Goal: Transaction & Acquisition: Book appointment/travel/reservation

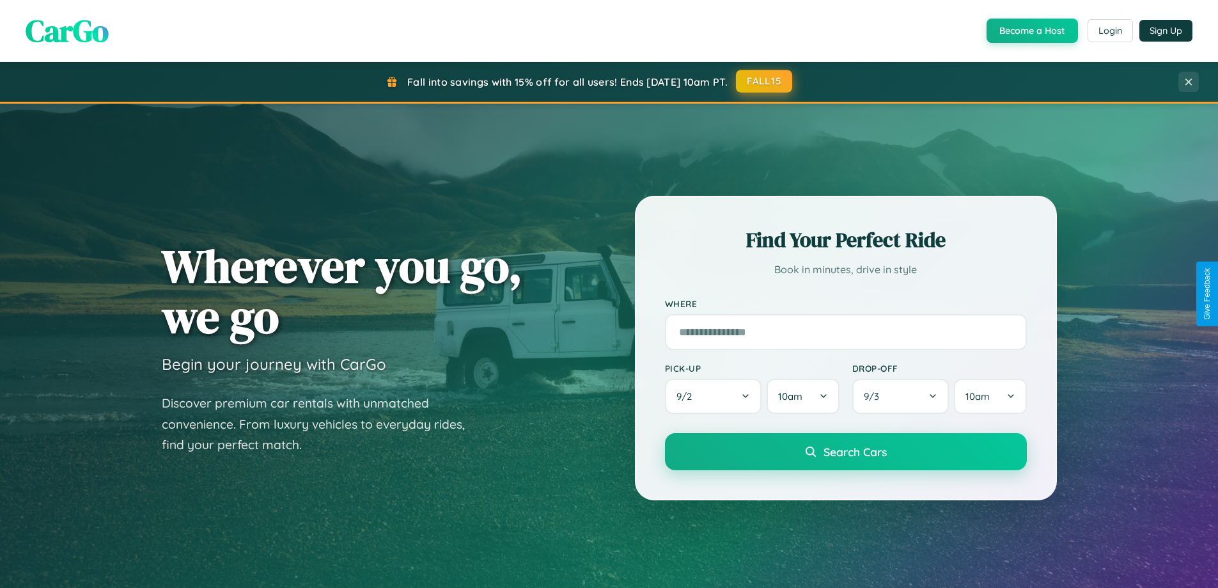
click at [765, 81] on button "FALL15" at bounding box center [764, 81] width 56 height 23
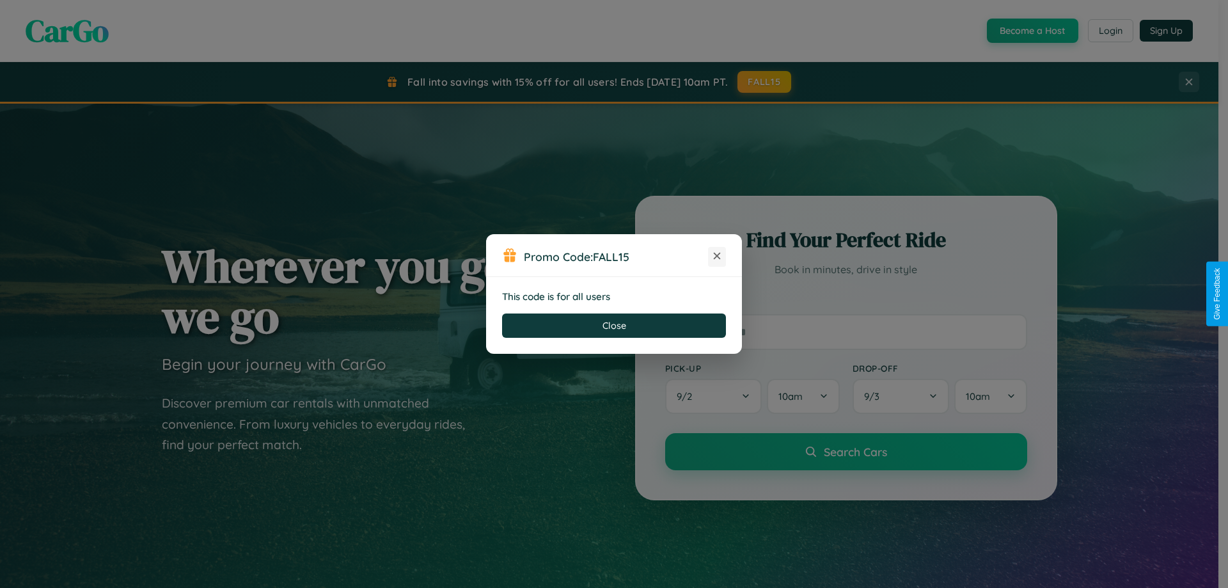
click at [717, 256] on icon at bounding box center [717, 255] width 13 height 13
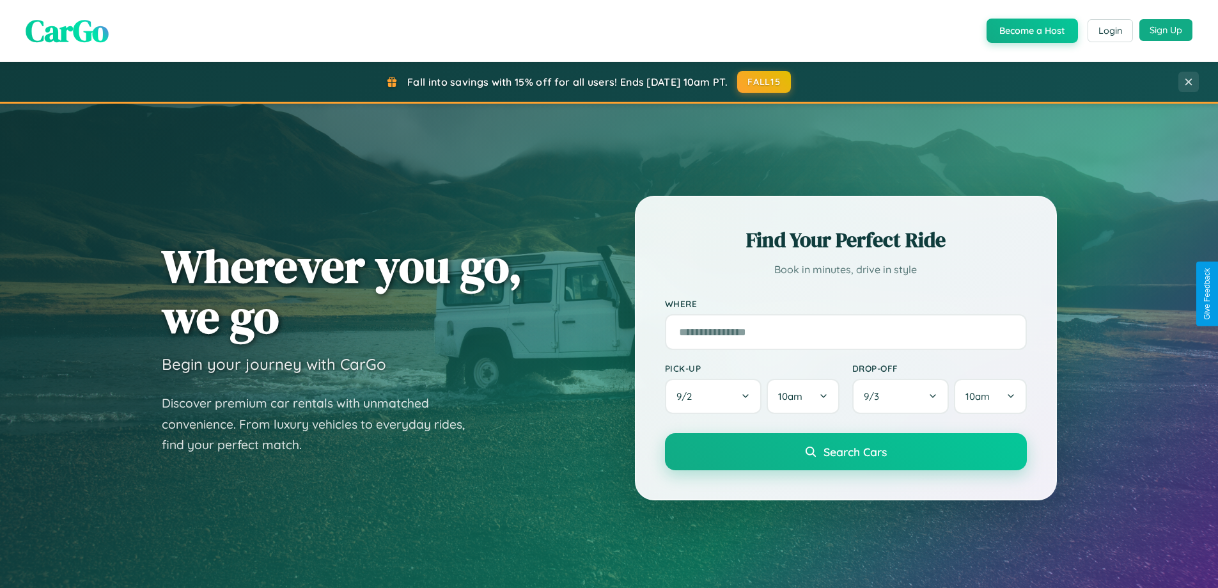
click at [1166, 30] on button "Sign Up" at bounding box center [1166, 30] width 53 height 22
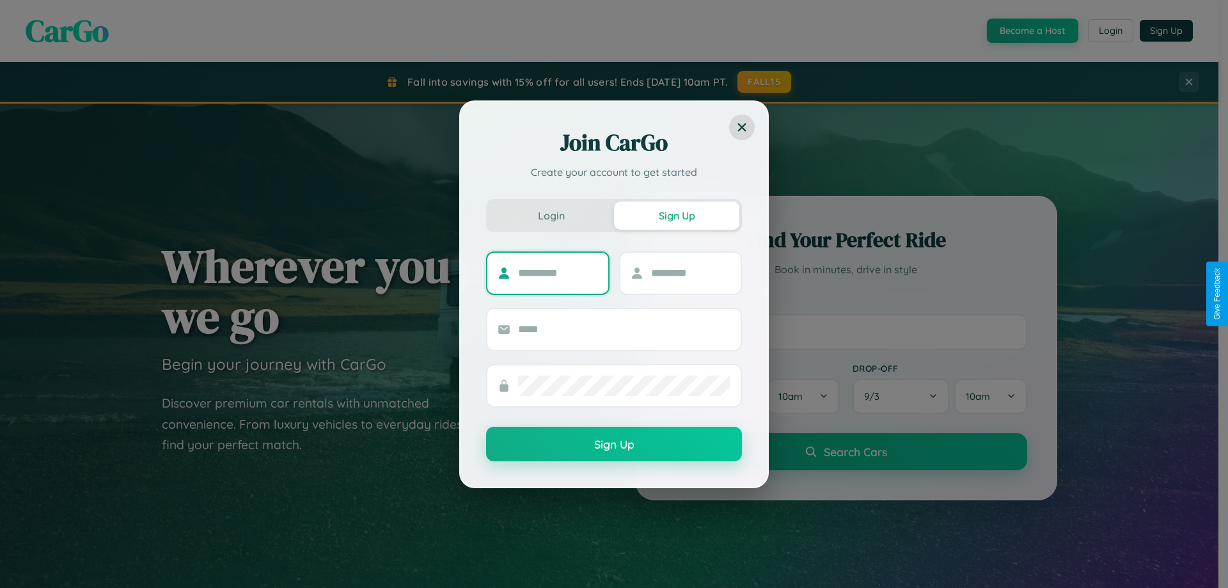
click at [558, 272] on input "text" at bounding box center [558, 273] width 80 height 20
type input "******"
click at [690, 272] on input "text" at bounding box center [691, 273] width 80 height 20
type input "********"
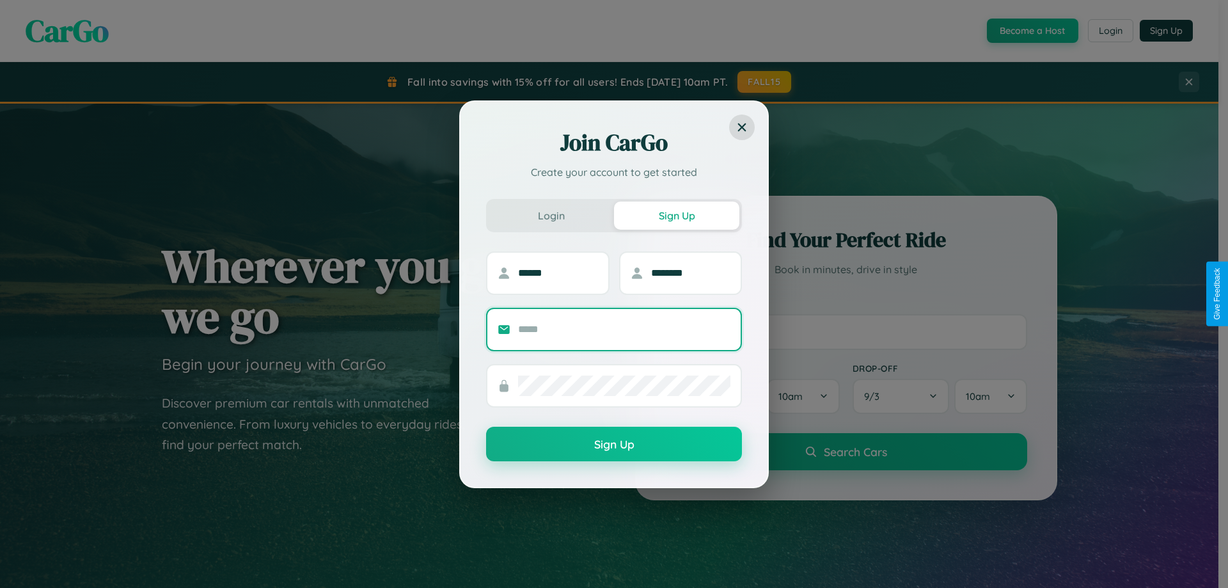
click at [624, 329] on input "text" at bounding box center [624, 329] width 212 height 20
type input "**********"
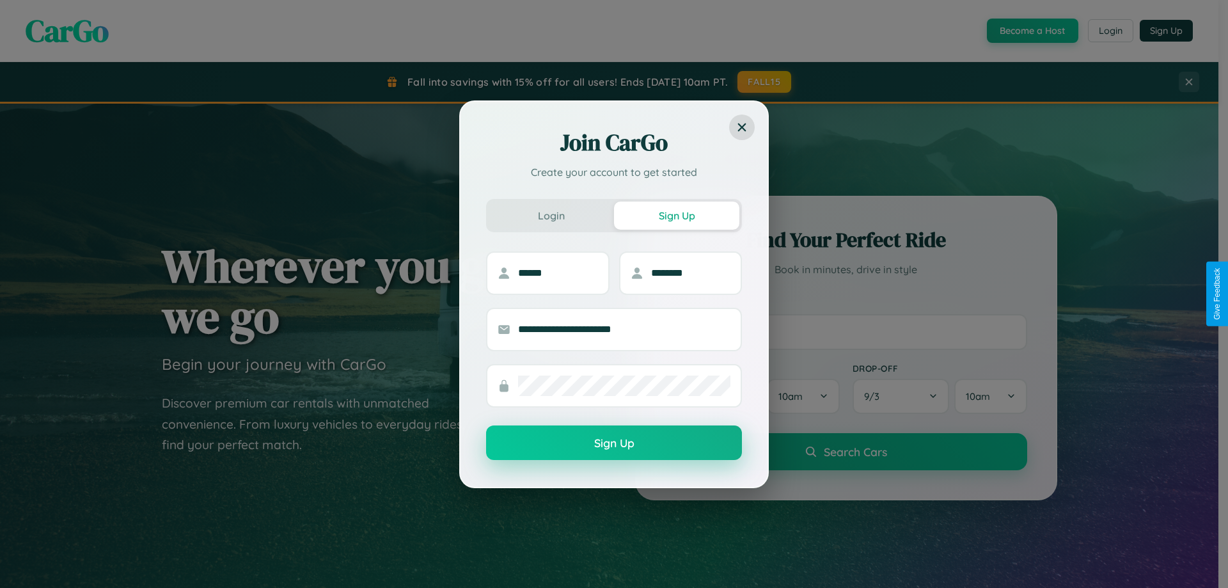
click at [614, 443] on button "Sign Up" at bounding box center [614, 442] width 256 height 35
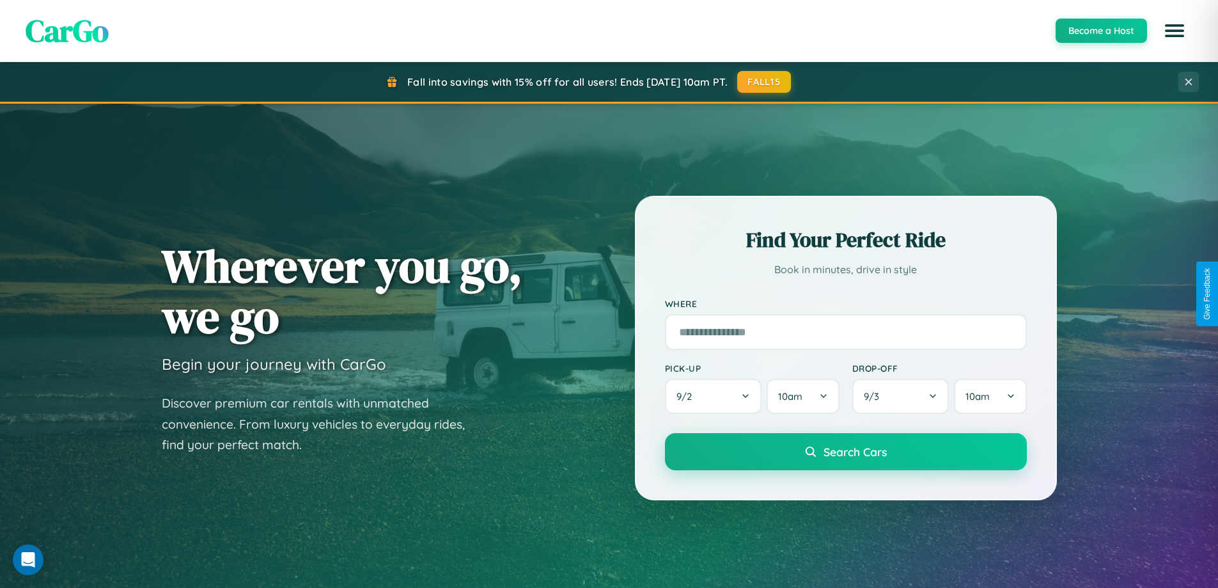
scroll to position [551, 0]
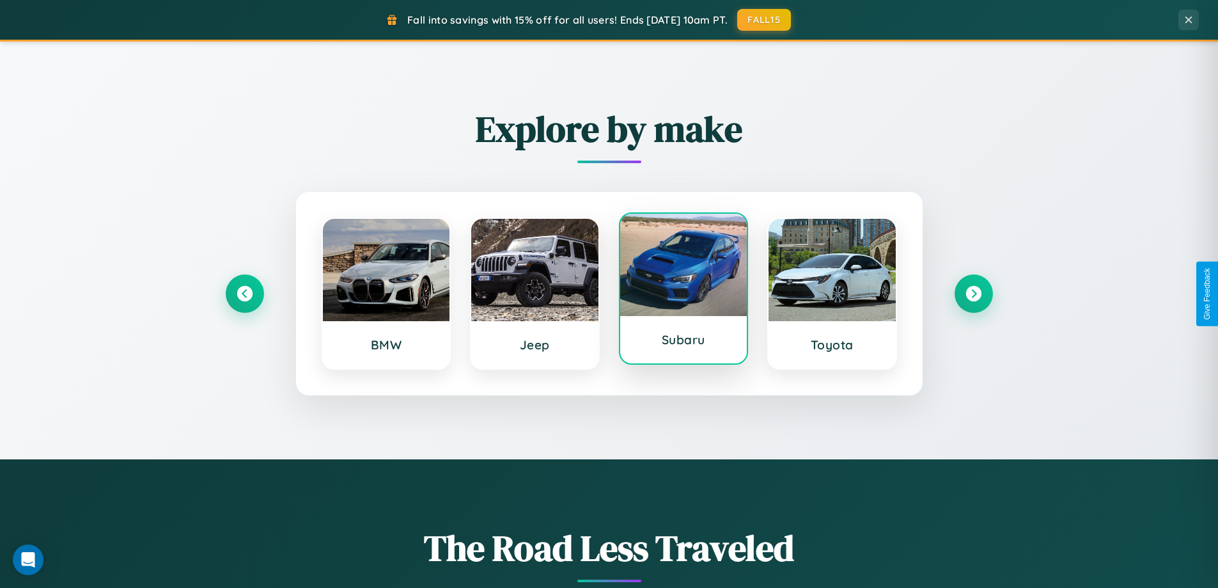
click at [683, 289] on div at bounding box center [683, 265] width 127 height 102
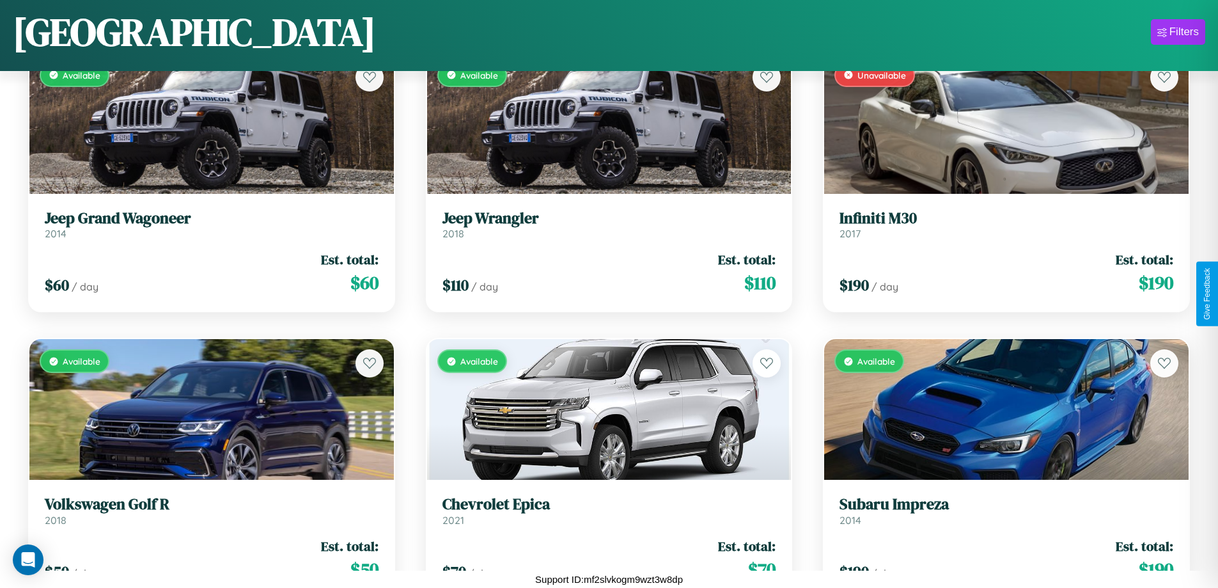
scroll to position [10203, 0]
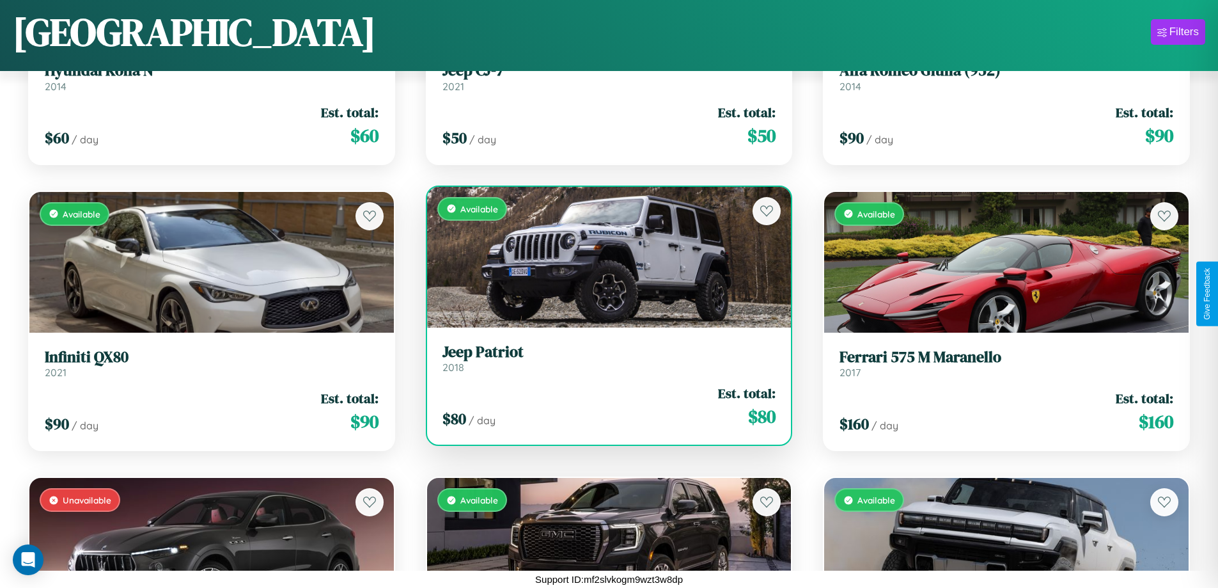
click at [604, 358] on h3 "Jeep Patriot" at bounding box center [610, 352] width 334 height 19
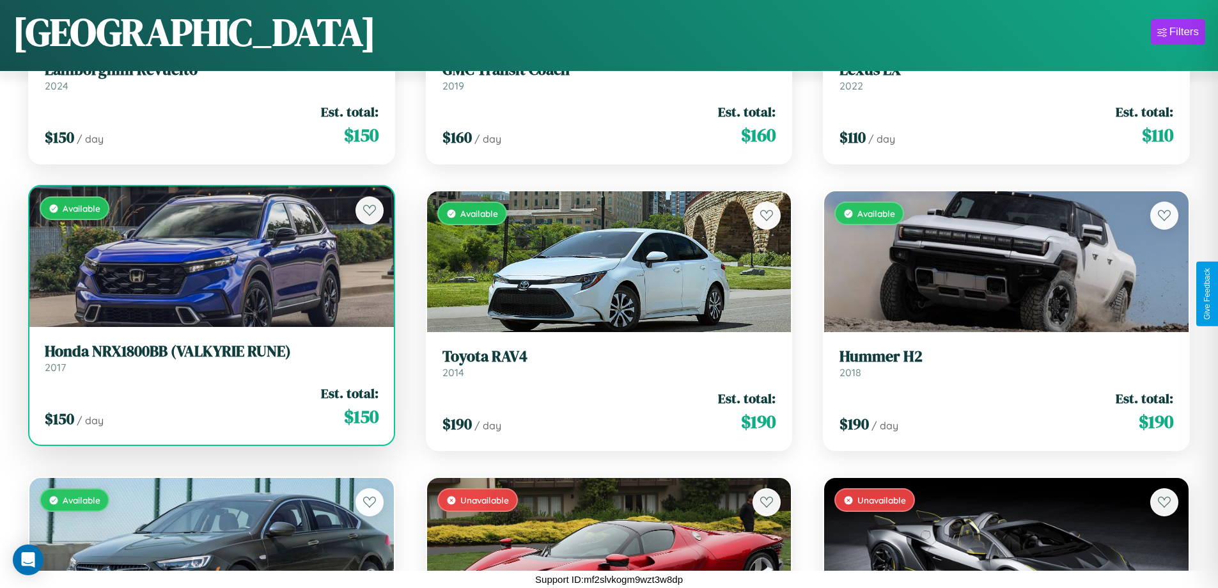
click at [210, 262] on div "Available" at bounding box center [211, 256] width 365 height 141
click at [210, 256] on div "Available" at bounding box center [211, 256] width 365 height 141
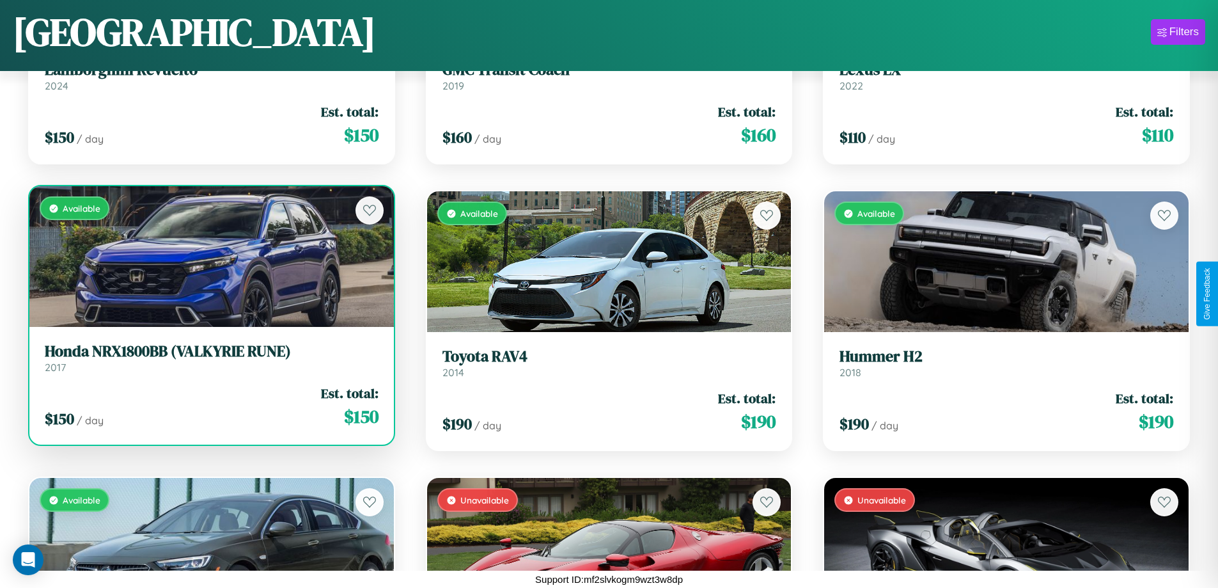
click at [210, 256] on div "Available" at bounding box center [211, 256] width 365 height 141
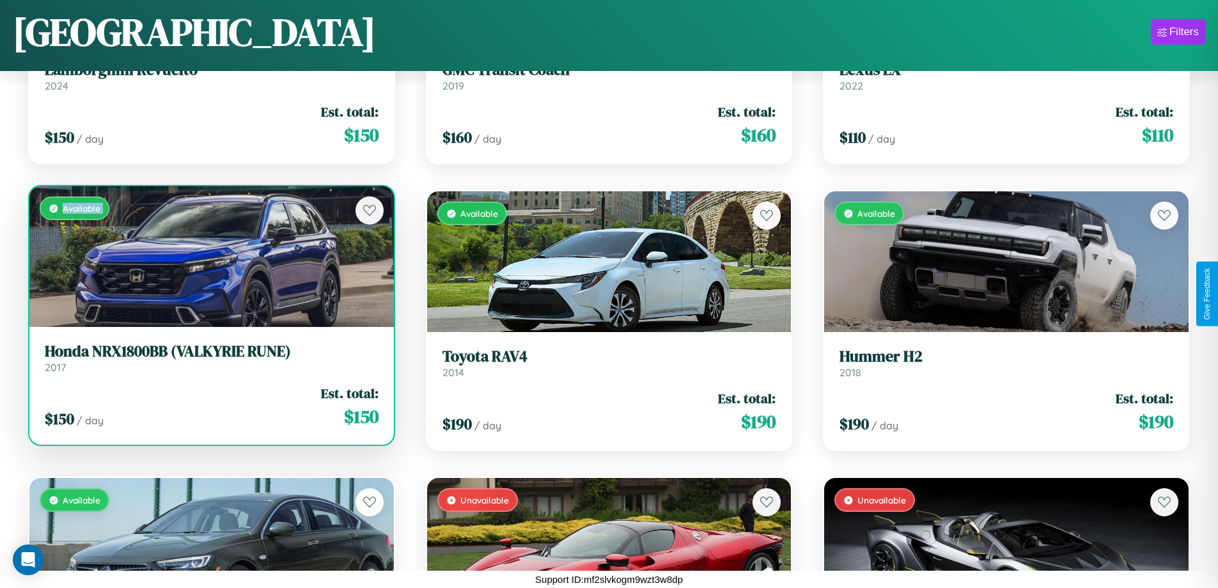
click at [210, 256] on div "Available" at bounding box center [211, 256] width 365 height 141
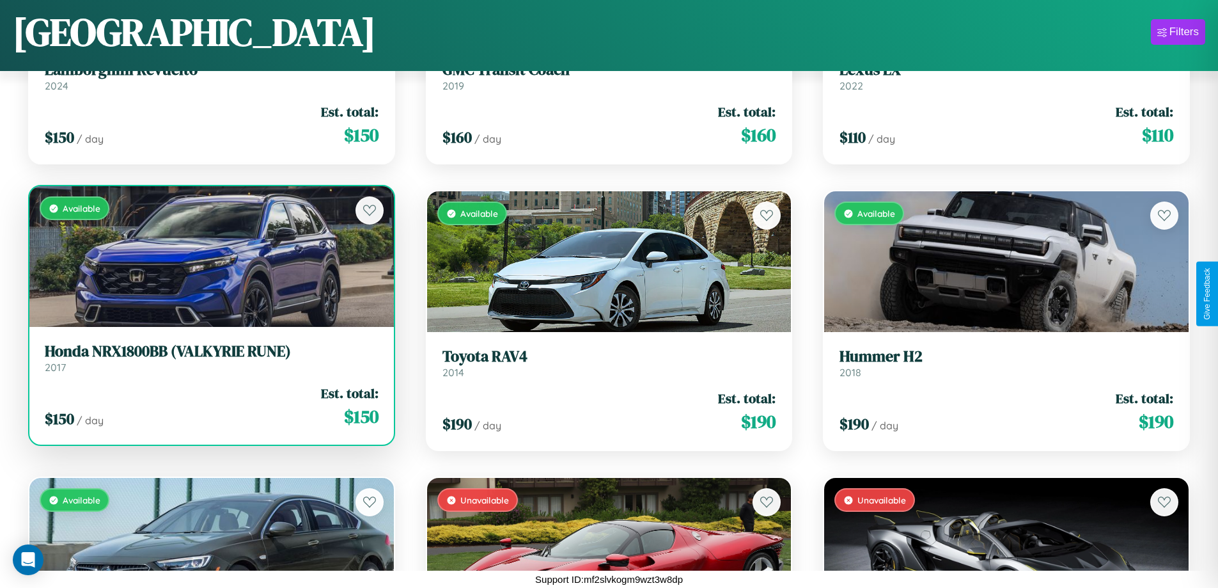
click at [210, 256] on div "Available" at bounding box center [211, 256] width 365 height 141
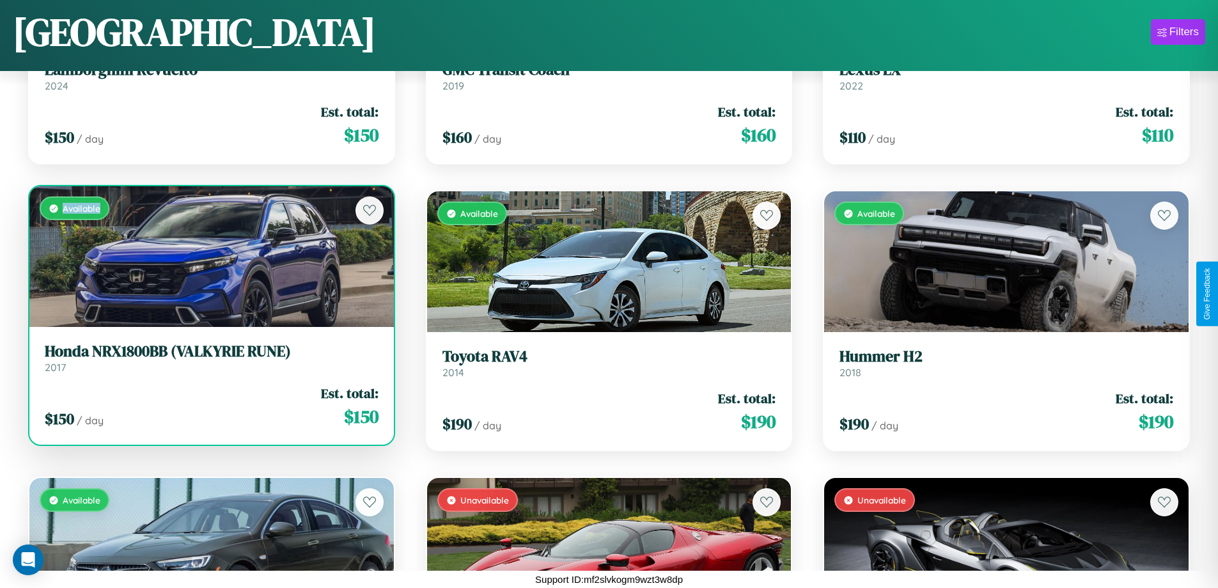
click at [210, 256] on div "Available" at bounding box center [211, 256] width 365 height 141
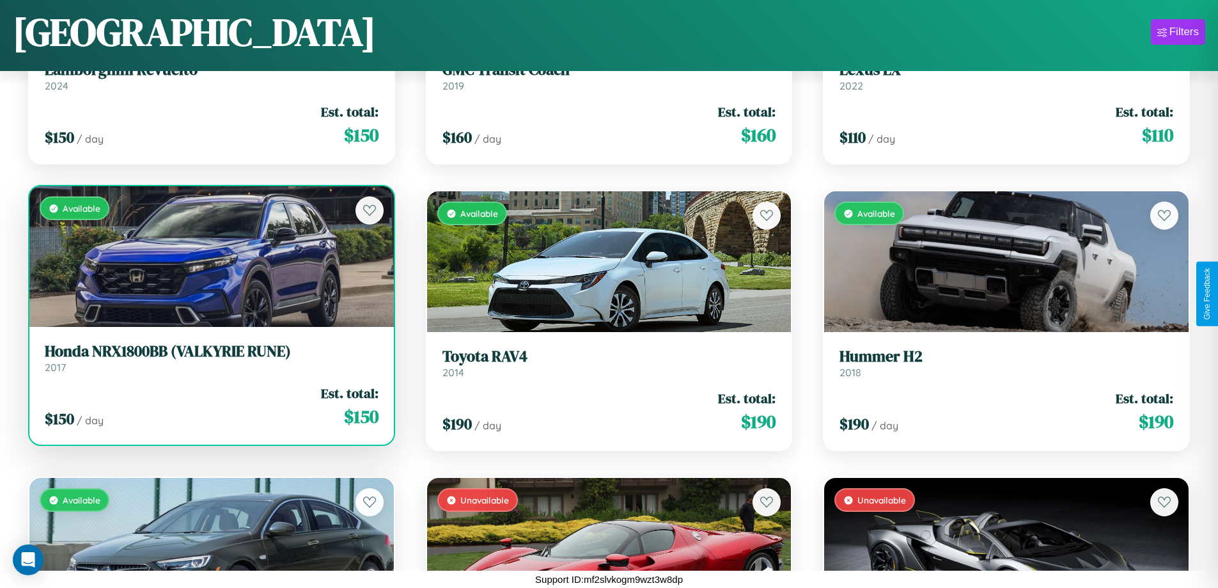
click at [210, 358] on h3 "Honda NRX1800BB (VALKYRIE RUNE)" at bounding box center [212, 351] width 334 height 19
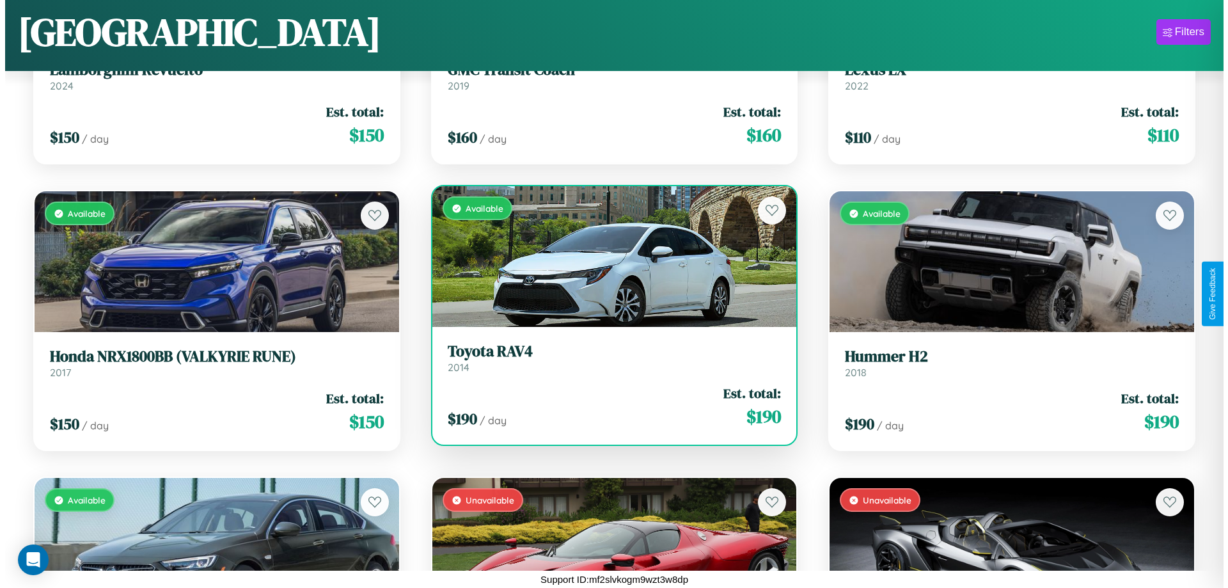
scroll to position [0, 0]
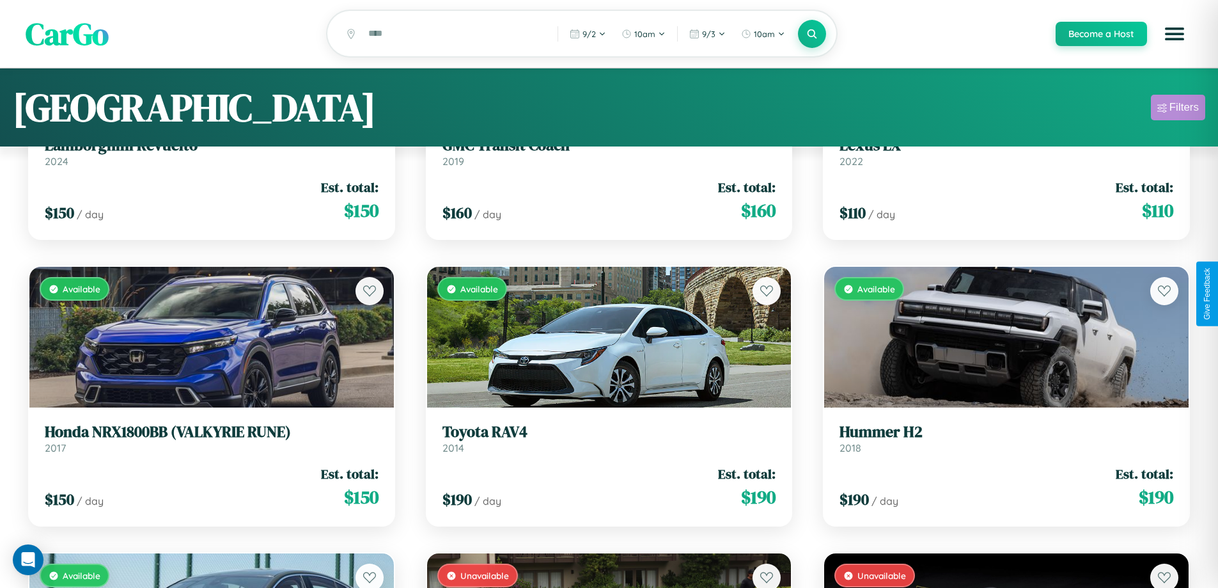
click at [1178, 109] on div "Filters" at bounding box center [1184, 107] width 29 height 13
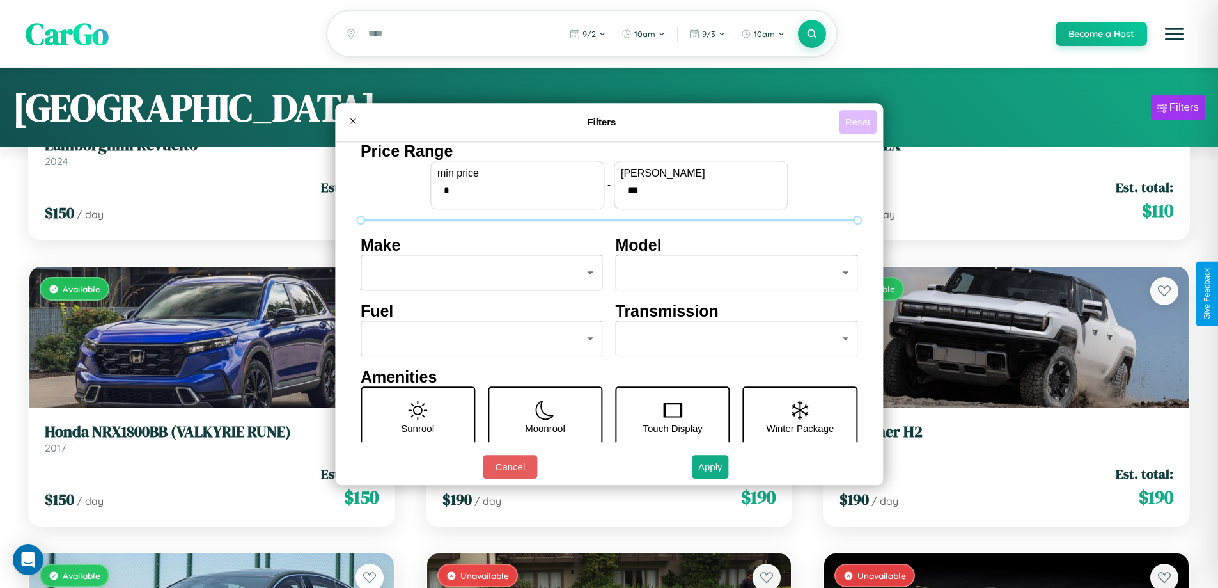
click at [860, 122] on button "Reset" at bounding box center [858, 122] width 38 height 24
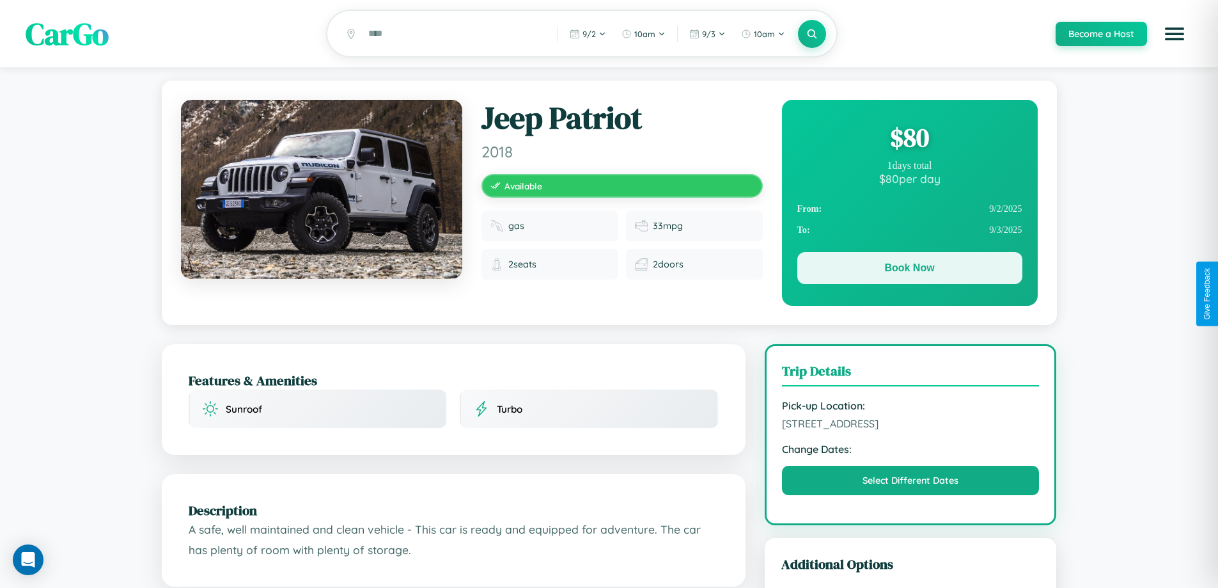
click at [909, 270] on button "Book Now" at bounding box center [910, 268] width 225 height 32
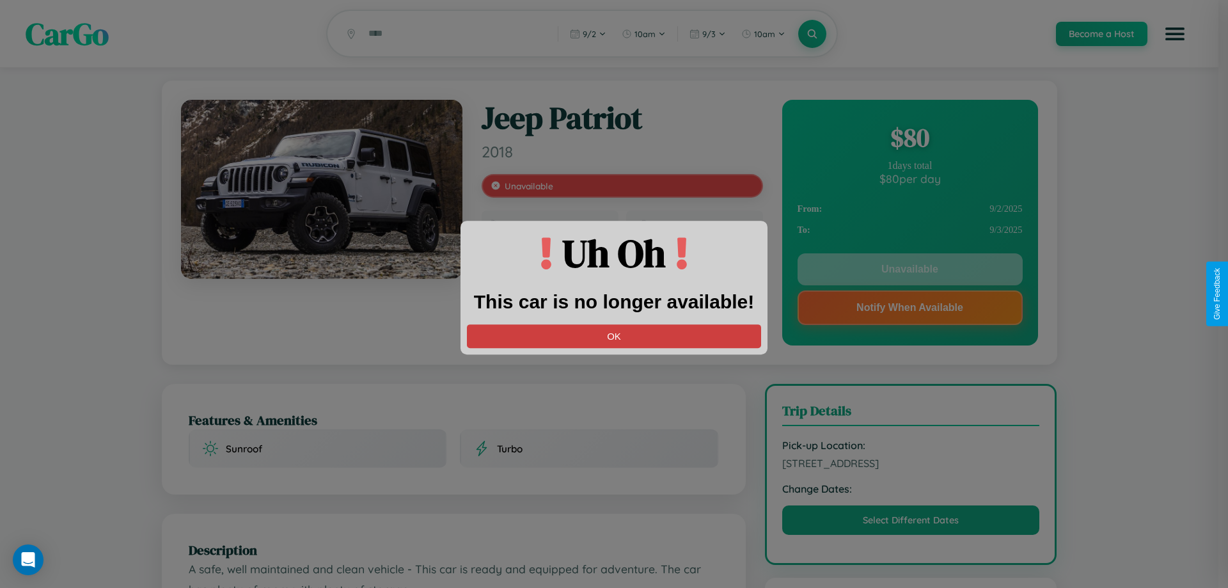
click at [614, 336] on button "OK" at bounding box center [614, 336] width 294 height 24
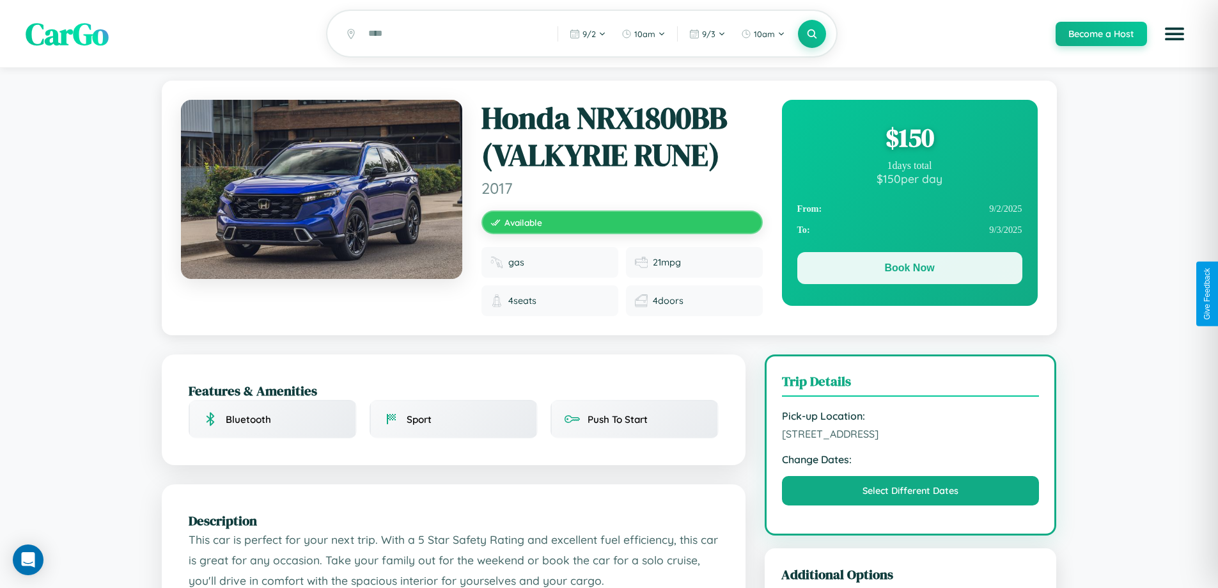
click at [909, 270] on button "Book Now" at bounding box center [910, 268] width 225 height 32
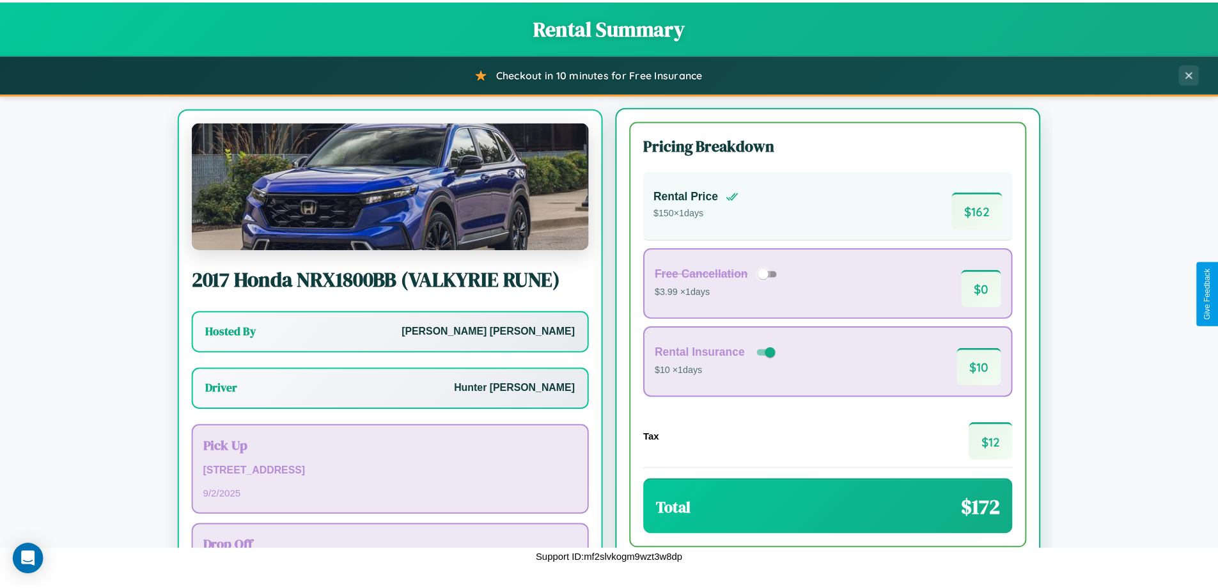
scroll to position [59, 0]
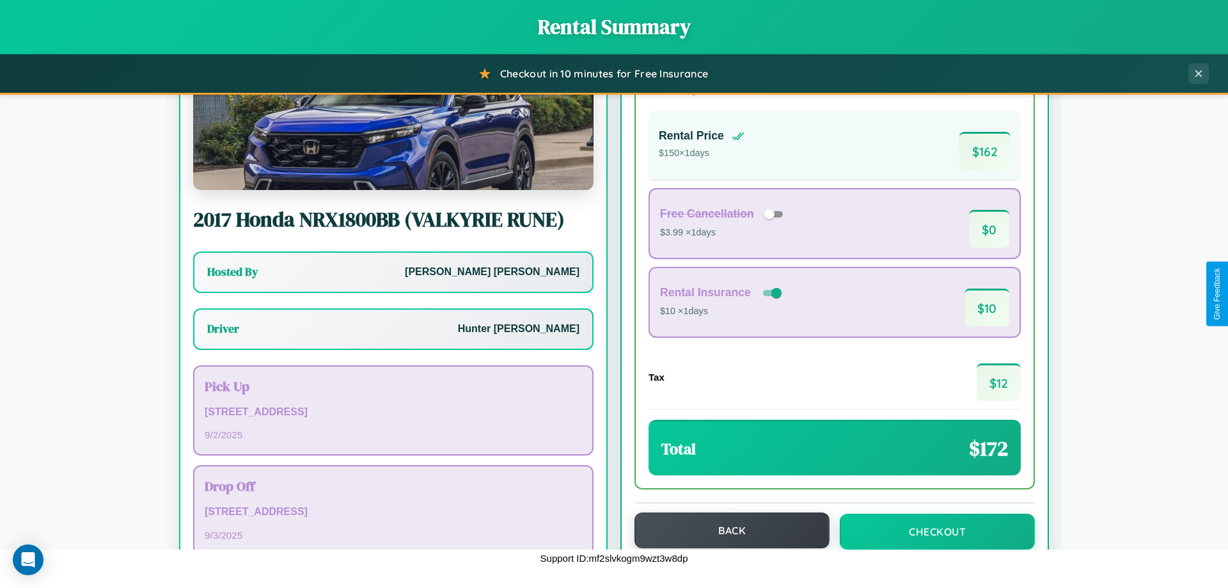
click at [726, 530] on button "Back" at bounding box center [731, 530] width 195 height 36
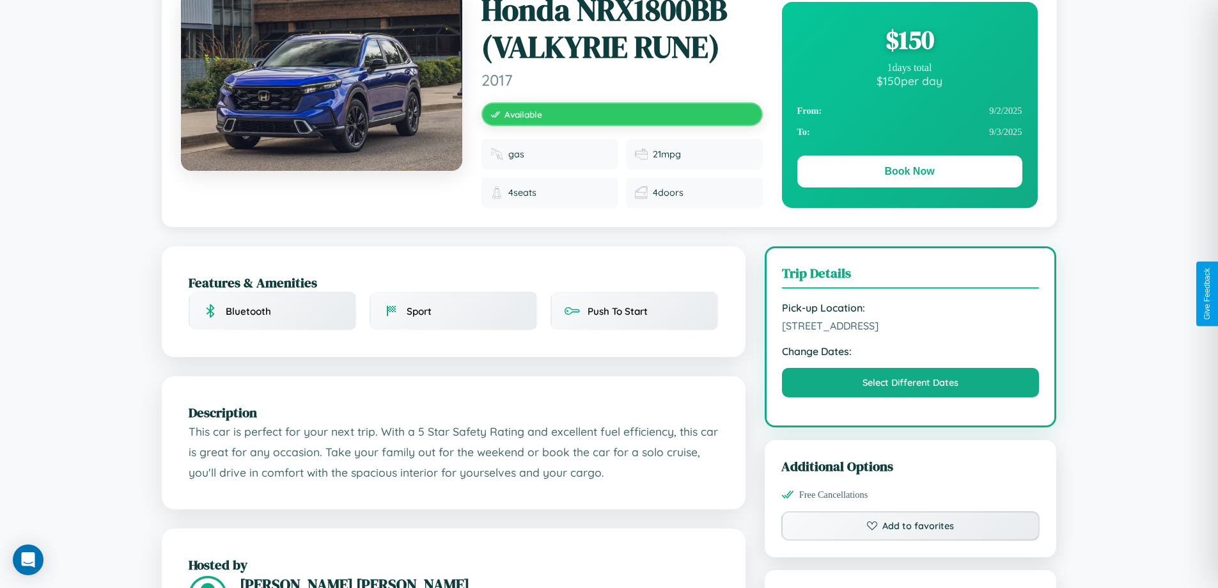
scroll to position [430, 0]
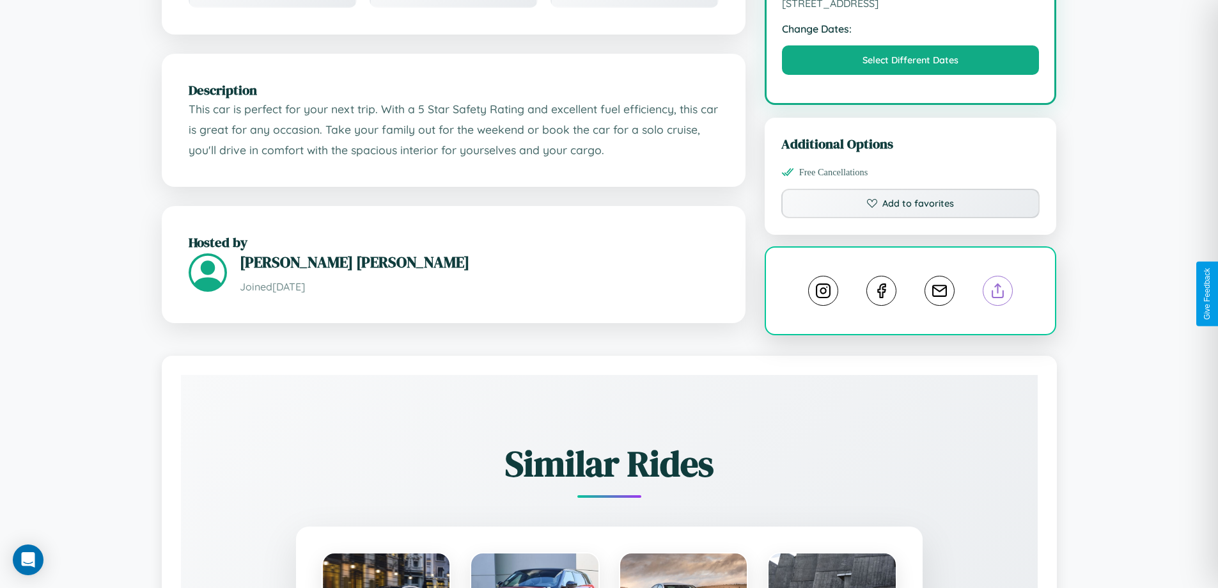
click at [998, 292] on line at bounding box center [998, 288] width 0 height 9
